Goal: Transaction & Acquisition: Purchase product/service

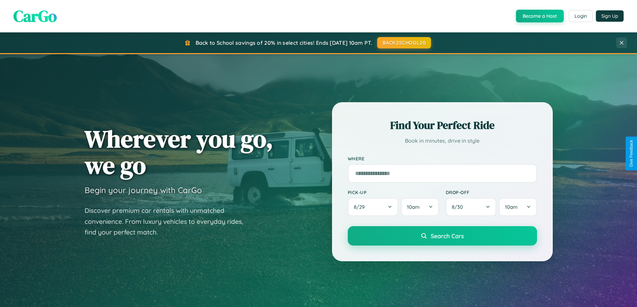
scroll to position [20, 0]
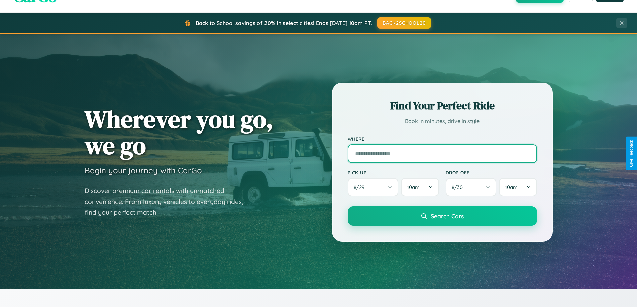
click at [442, 153] on input "text" at bounding box center [442, 153] width 189 height 19
type input "**********"
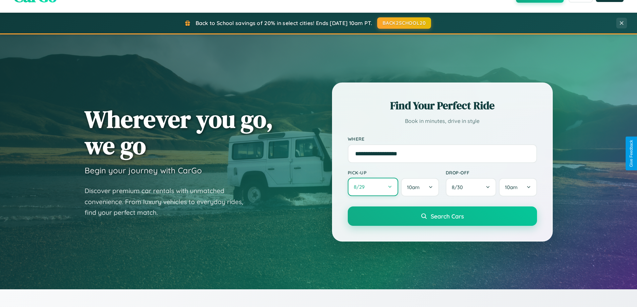
click at [373, 188] on button "8 / 29" at bounding box center [373, 187] width 51 height 18
select select "*"
select select "****"
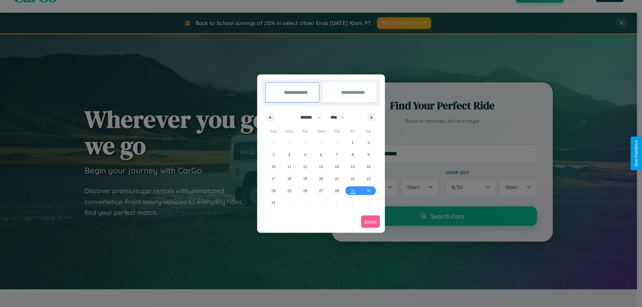
drag, startPoint x: 308, startPoint y: 117, endPoint x: 321, endPoint y: 134, distance: 21.4
click at [308, 117] on select "******* ******** ***** ***** *** **** **** ****** ********* ******* ******** **…" at bounding box center [309, 117] width 28 height 11
select select "*"
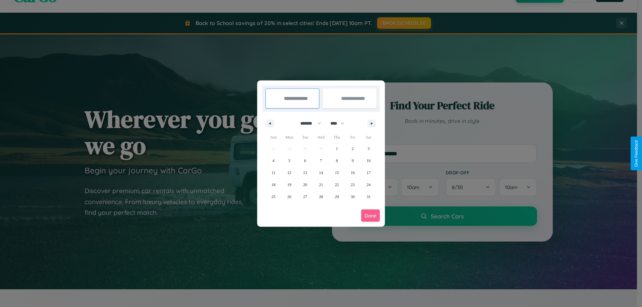
click at [340, 123] on select "**** **** **** **** **** **** **** **** **** **** **** **** **** **** **** ****…" at bounding box center [337, 123] width 20 height 11
select select "****"
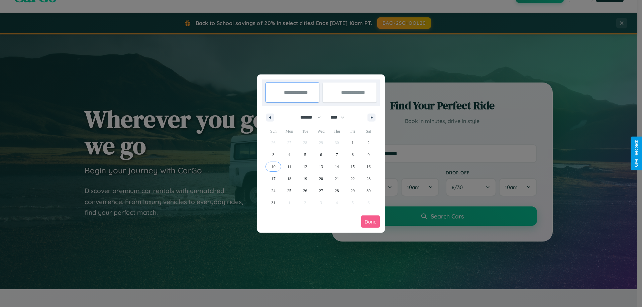
click at [273, 166] on span "10" at bounding box center [273, 167] width 4 height 12
type input "**********"
click at [321, 179] on span "20" at bounding box center [321, 179] width 4 height 12
type input "**********"
click at [370, 222] on button "Done" at bounding box center [370, 222] width 19 height 12
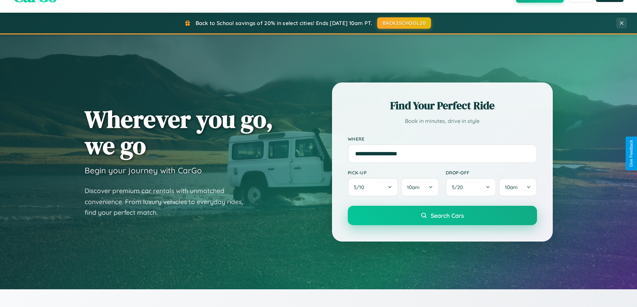
click at [442, 216] on span "Search Cars" at bounding box center [447, 215] width 33 height 7
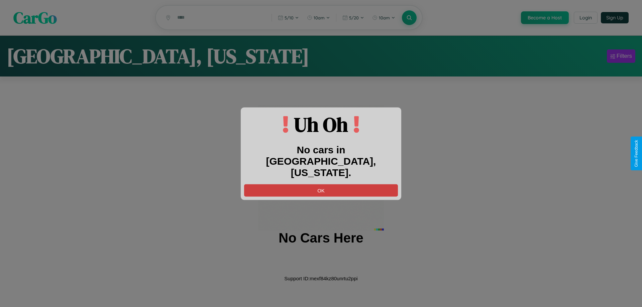
click at [321, 184] on button "OK" at bounding box center [321, 190] width 154 height 12
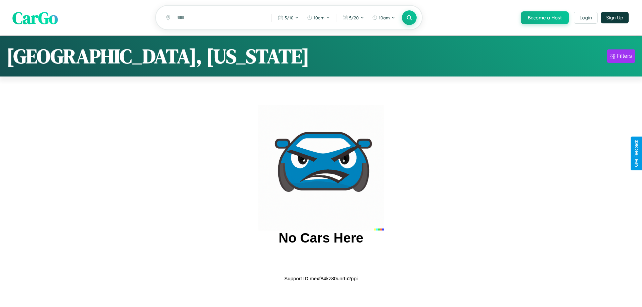
click at [35, 18] on span "CarGo" at bounding box center [34, 17] width 45 height 23
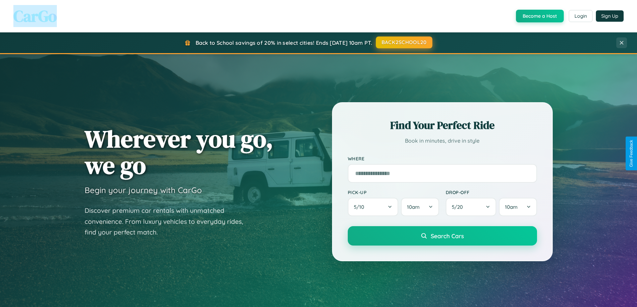
click at [404, 42] on button "BACK2SCHOOL20" at bounding box center [404, 42] width 57 height 12
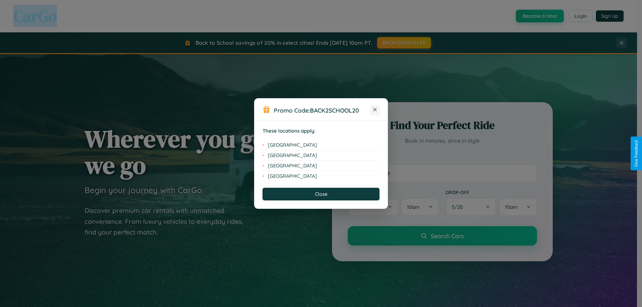
click at [375, 110] on icon at bounding box center [375, 110] width 4 height 4
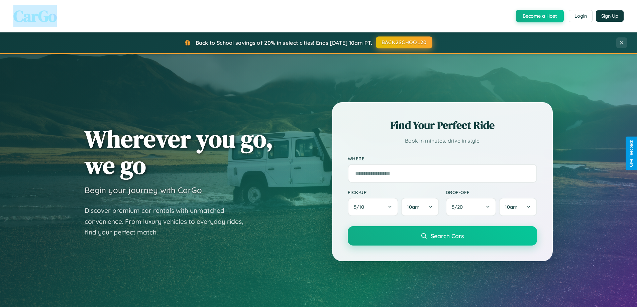
click at [404, 42] on button "BACK2SCHOOL20" at bounding box center [404, 42] width 57 height 12
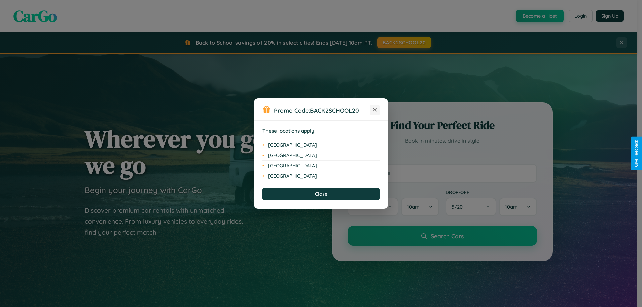
click at [375, 110] on icon at bounding box center [375, 110] width 4 height 4
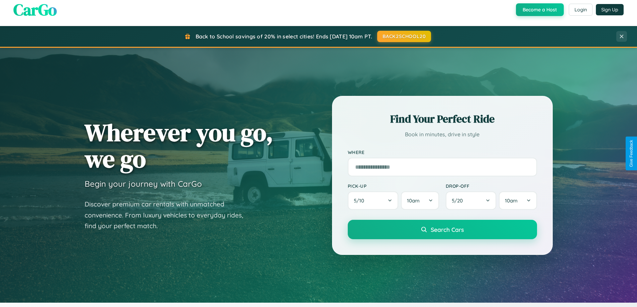
scroll to position [20, 0]
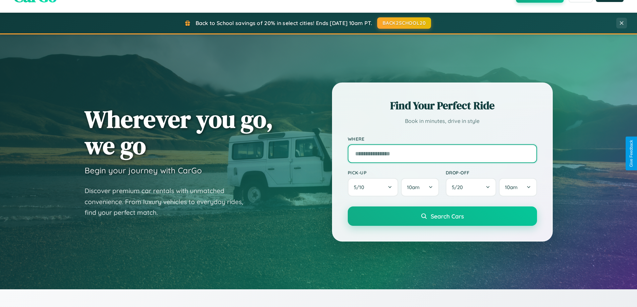
click at [442, 153] on input "text" at bounding box center [442, 153] width 189 height 19
type input "*****"
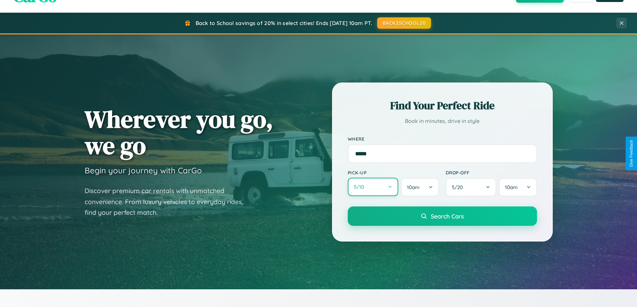
click at [373, 188] on button "5 / 10" at bounding box center [373, 187] width 51 height 18
select select "*"
select select "****"
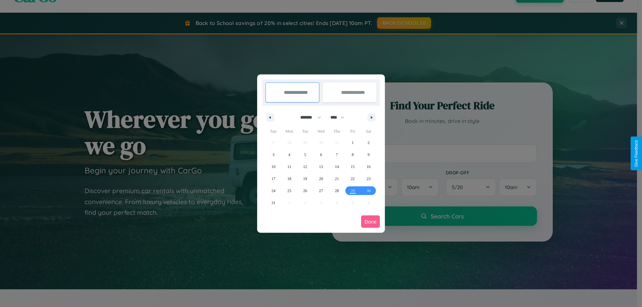
click at [308, 117] on select "******* ******** ***** ***** *** **** **** ****** ********* ******* ******** **…" at bounding box center [309, 117] width 28 height 11
click at [368, 191] on span "30" at bounding box center [368, 191] width 4 height 12
type input "**********"
click at [273, 203] on span "31" at bounding box center [273, 203] width 4 height 12
type input "**********"
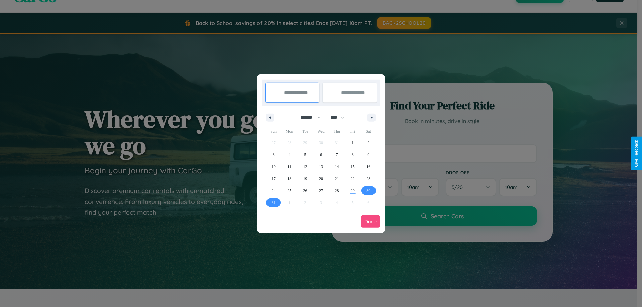
click at [370, 222] on button "Done" at bounding box center [370, 222] width 19 height 12
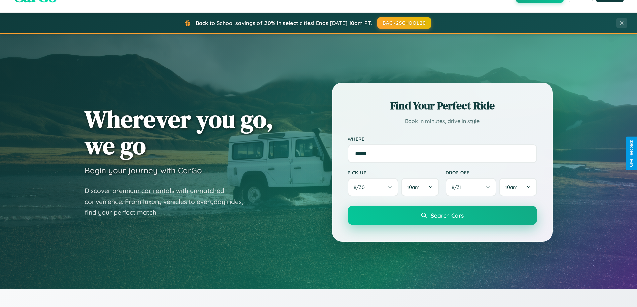
click at [442, 216] on span "Search Cars" at bounding box center [447, 215] width 33 height 7
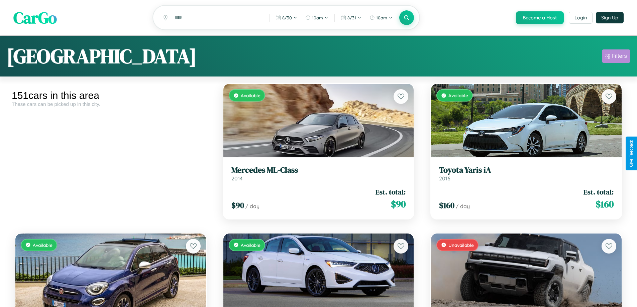
click at [616, 57] on div "Filters" at bounding box center [618, 56] width 15 height 7
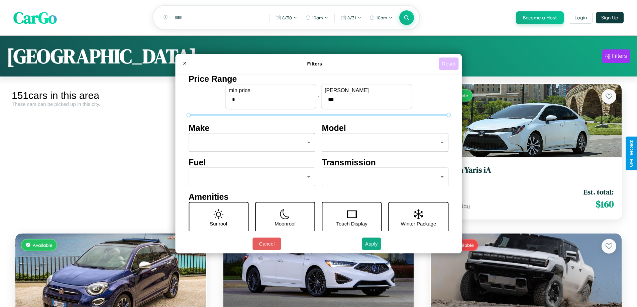
click at [449, 64] on button "Reset" at bounding box center [449, 64] width 20 height 12
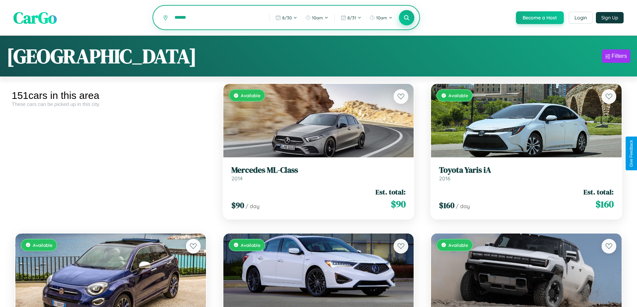
type input "******"
click at [406, 18] on icon at bounding box center [407, 17] width 6 height 6
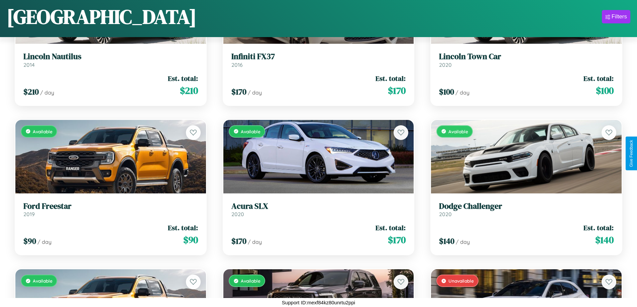
scroll to position [842, 0]
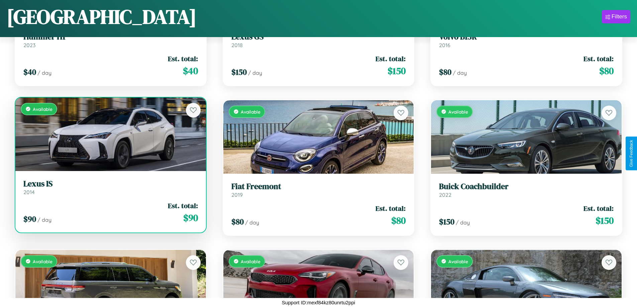
click at [110, 188] on h3 "Lexus IS" at bounding box center [110, 184] width 175 height 10
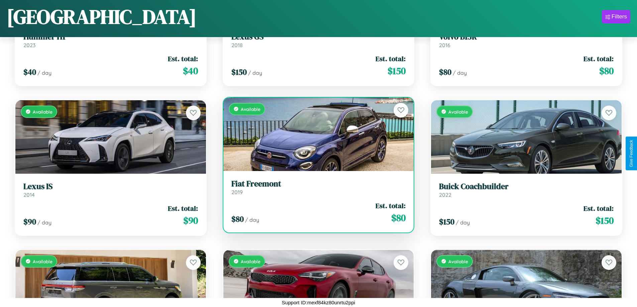
scroll to position [992, 0]
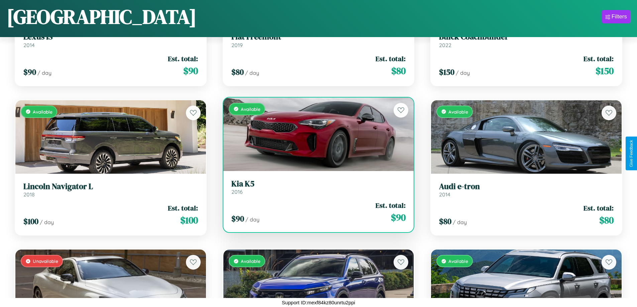
click at [316, 187] on h3 "Kia K5" at bounding box center [318, 184] width 175 height 10
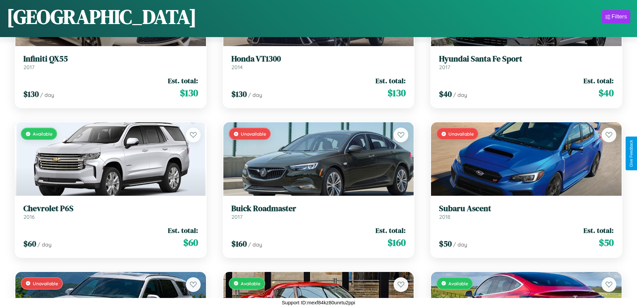
scroll to position [5933, 0]
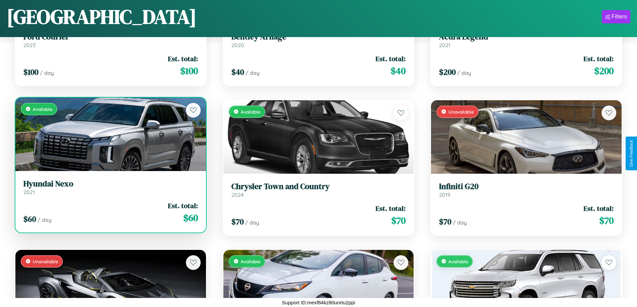
click at [110, 187] on h3 "Hyundai Nexo" at bounding box center [110, 184] width 175 height 10
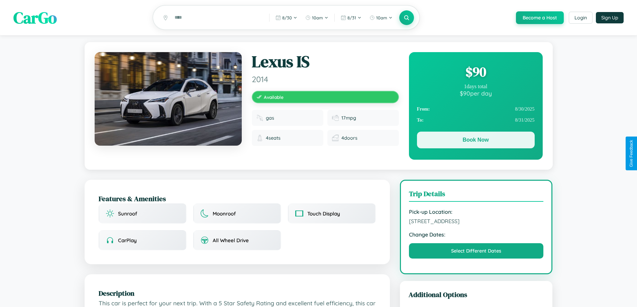
click at [475, 141] on button "Book Now" at bounding box center [476, 140] width 118 height 17
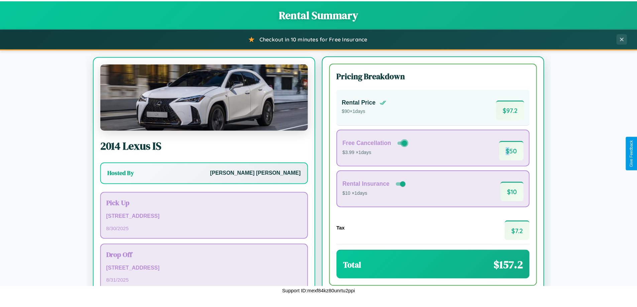
scroll to position [31, 0]
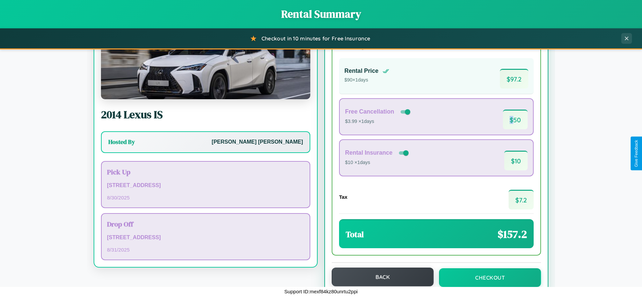
click at [379, 277] on button "Back" at bounding box center [383, 277] width 102 height 19
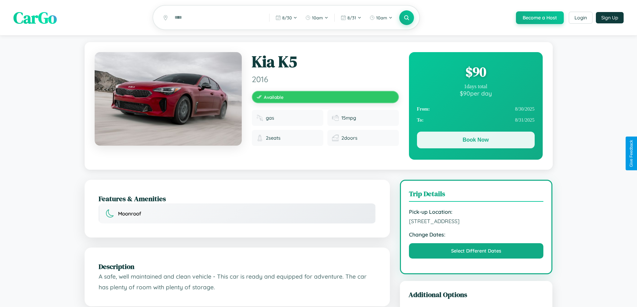
click at [475, 141] on button "Book Now" at bounding box center [476, 140] width 118 height 17
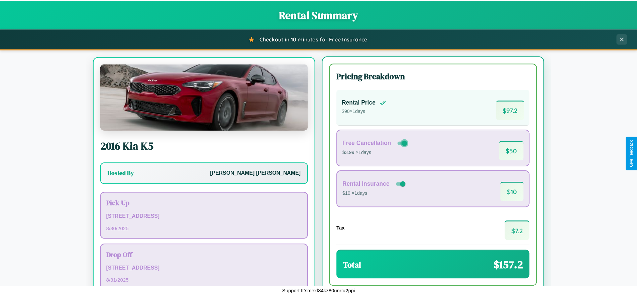
scroll to position [31, 0]
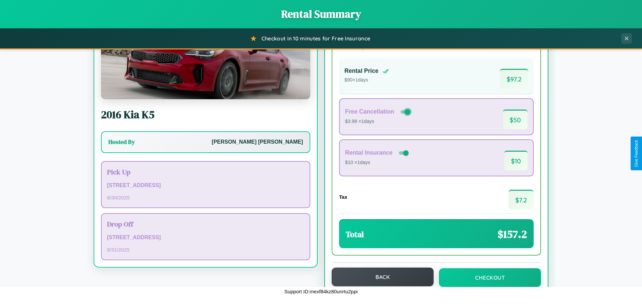
click at [379, 277] on button "Back" at bounding box center [383, 277] width 102 height 19
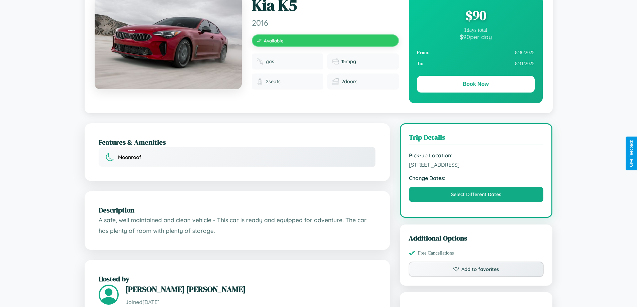
scroll to position [220, 0]
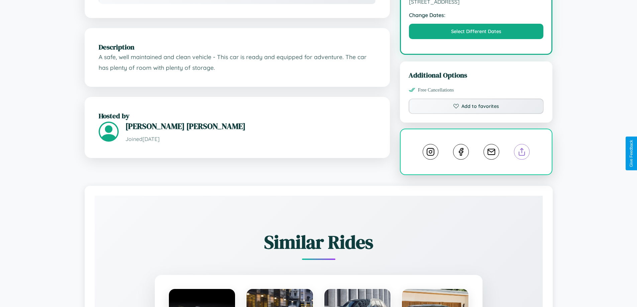
click at [522, 153] on line at bounding box center [522, 150] width 0 height 5
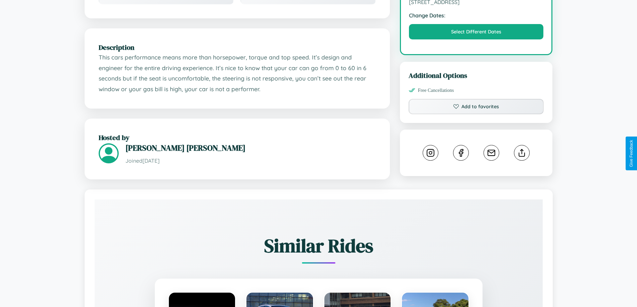
scroll to position [220, 0]
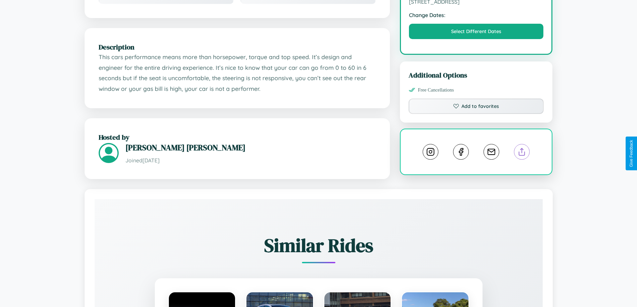
click at [522, 153] on line at bounding box center [522, 150] width 0 height 5
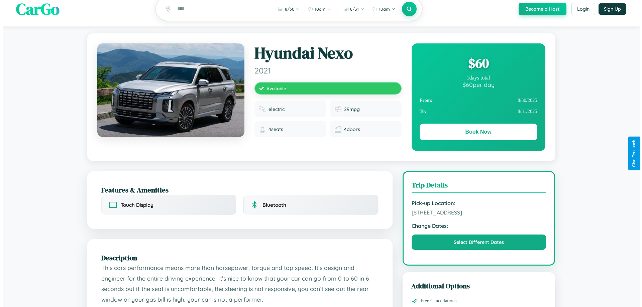
scroll to position [0, 0]
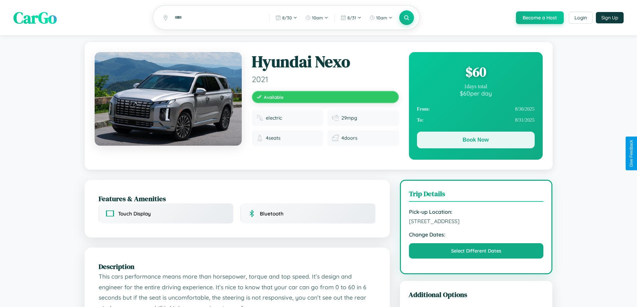
click at [475, 141] on button "Book Now" at bounding box center [476, 140] width 118 height 17
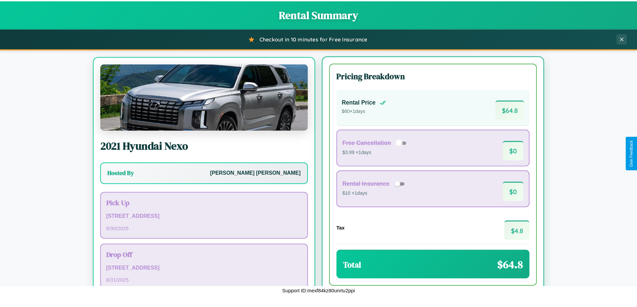
scroll to position [31, 0]
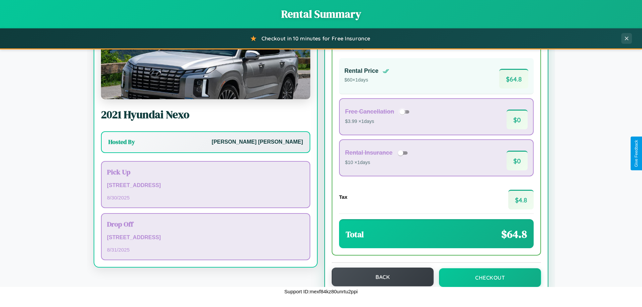
click at [379, 277] on button "Back" at bounding box center [383, 277] width 102 height 19
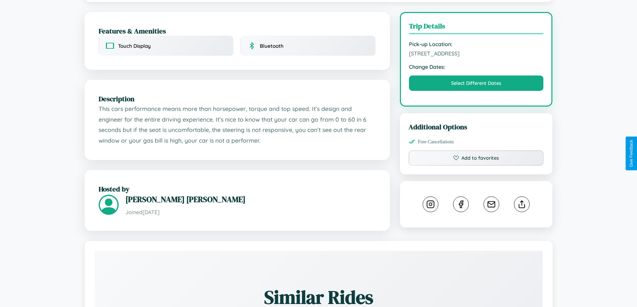
scroll to position [220, 0]
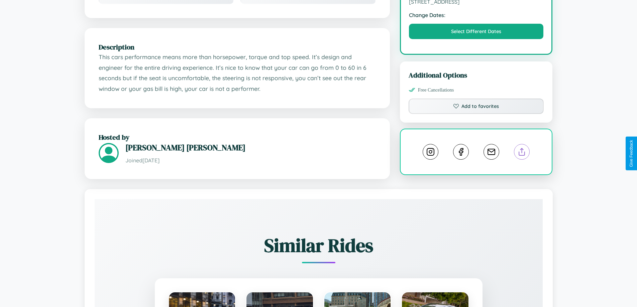
click at [522, 153] on line at bounding box center [522, 150] width 0 height 5
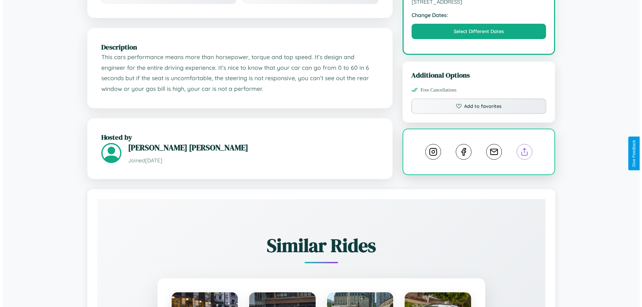
scroll to position [174, 0]
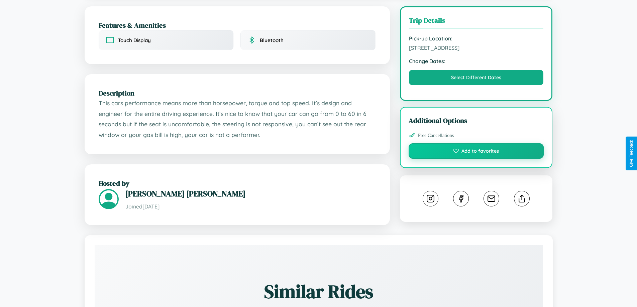
click at [476, 152] on button "Add to favorites" at bounding box center [476, 150] width 135 height 15
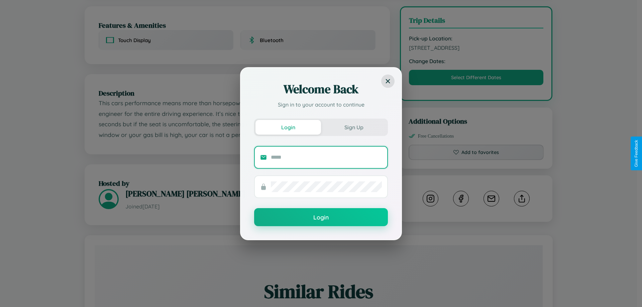
click at [326, 157] on input "text" at bounding box center [326, 157] width 111 height 11
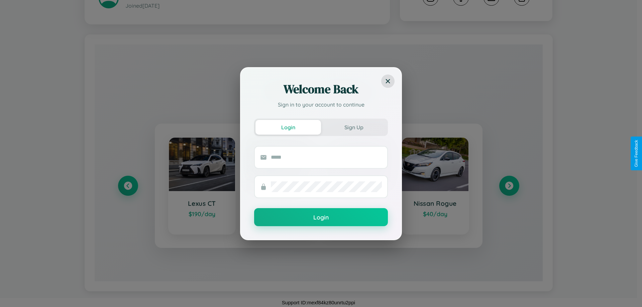
click at [509, 186] on div "Welcome Back Sign in to your account to continue Login Sign Up Login" at bounding box center [321, 153] width 642 height 307
click at [128, 186] on div "Welcome Back Sign in to your account to continue Login Sign Up Login" at bounding box center [321, 153] width 642 height 307
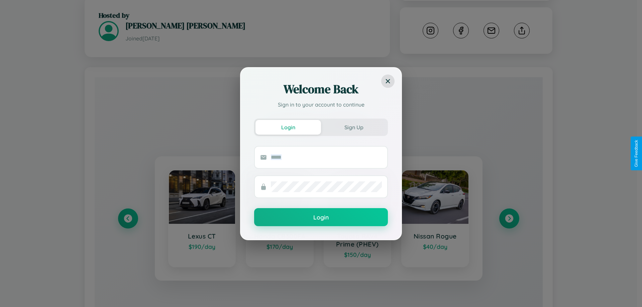
scroll to position [69, 0]
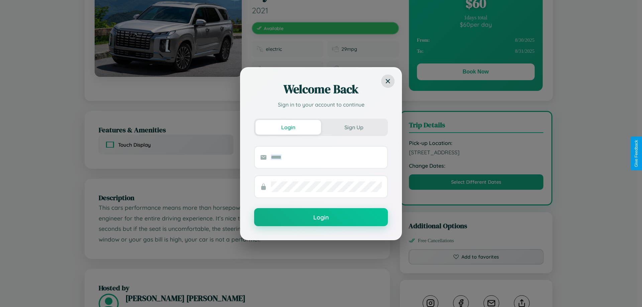
click at [476, 153] on div "Welcome Back Sign in to your account to continue Login Sign Up Login" at bounding box center [321, 153] width 642 height 307
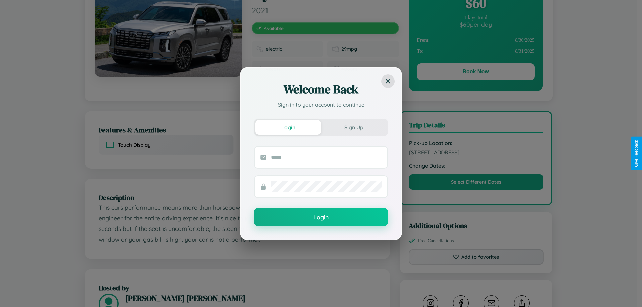
click at [476, 153] on div "Welcome Back Sign in to your account to continue Login Sign Up Login" at bounding box center [321, 153] width 642 height 307
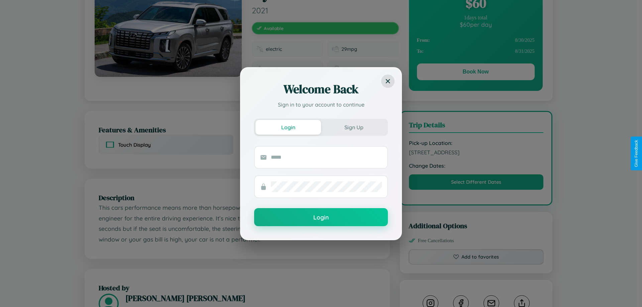
click at [476, 153] on div "Welcome Back Sign in to your account to continue Login Sign Up Login" at bounding box center [321, 153] width 642 height 307
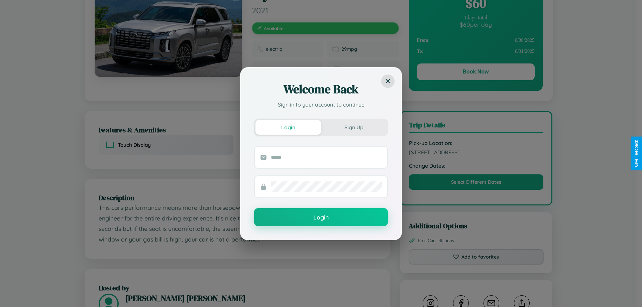
click at [476, 153] on div "Welcome Back Sign in to your account to continue Login Sign Up Login" at bounding box center [321, 153] width 642 height 307
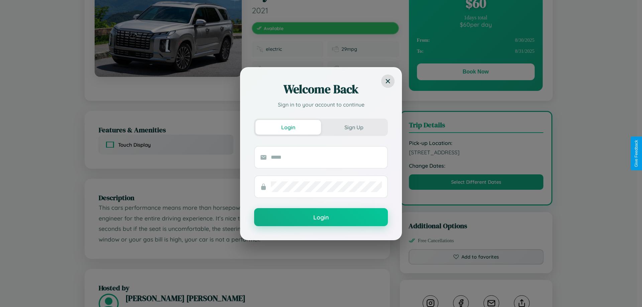
click at [476, 153] on div "Welcome Back Sign in to your account to continue Login Sign Up Login" at bounding box center [321, 153] width 642 height 307
